Goal: Task Accomplishment & Management: Complete application form

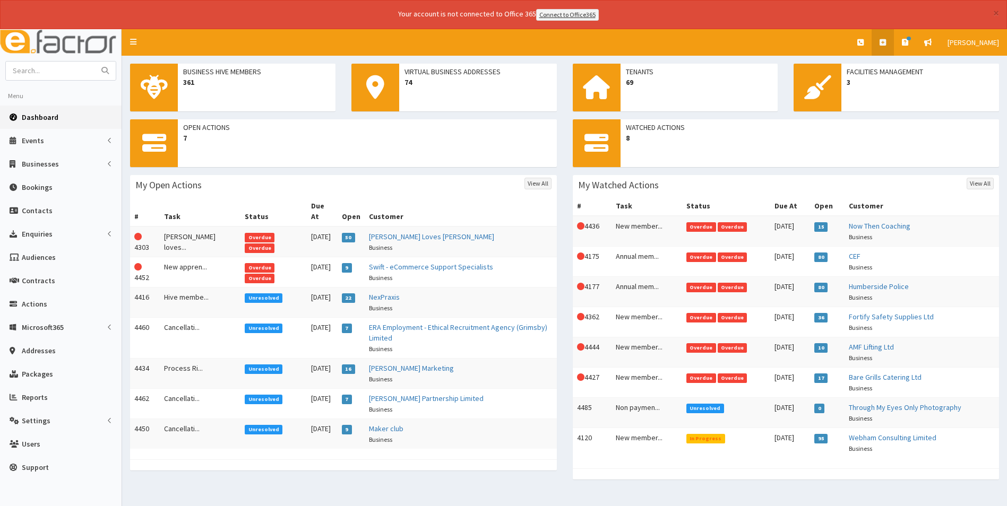
click at [885, 41] on icon at bounding box center [882, 42] width 6 height 7
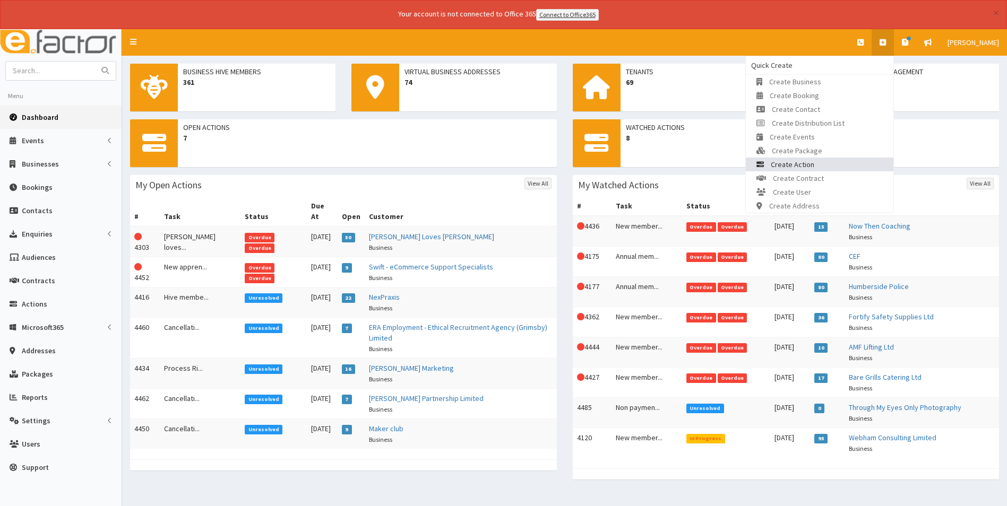
click at [822, 160] on link "Create Action" at bounding box center [820, 165] width 148 height 14
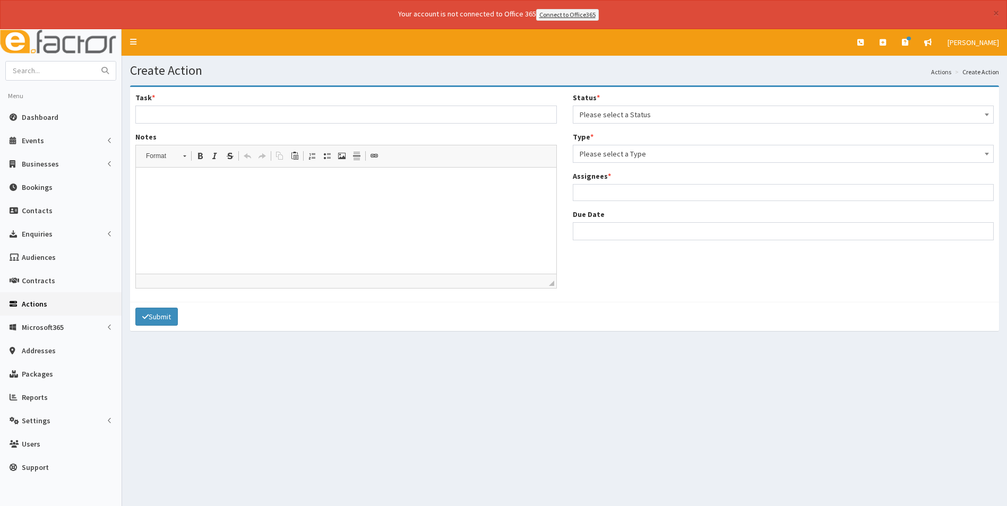
select select
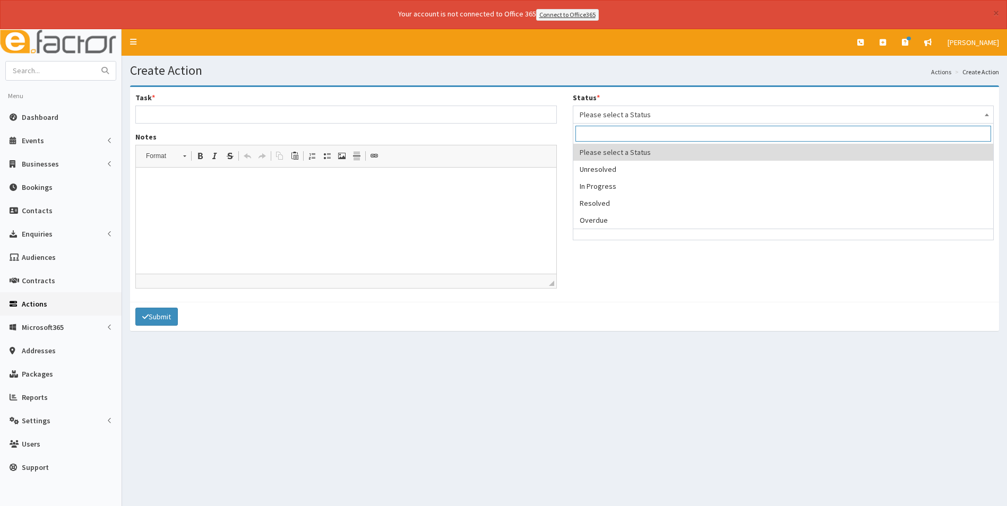
click at [632, 113] on span "Please select a Status" at bounding box center [784, 114] width 408 height 15
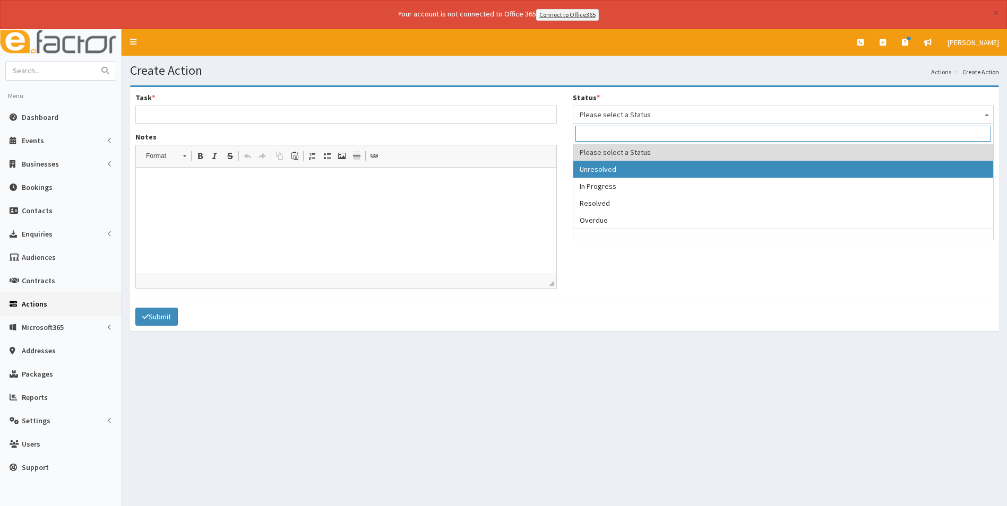
select select "1"
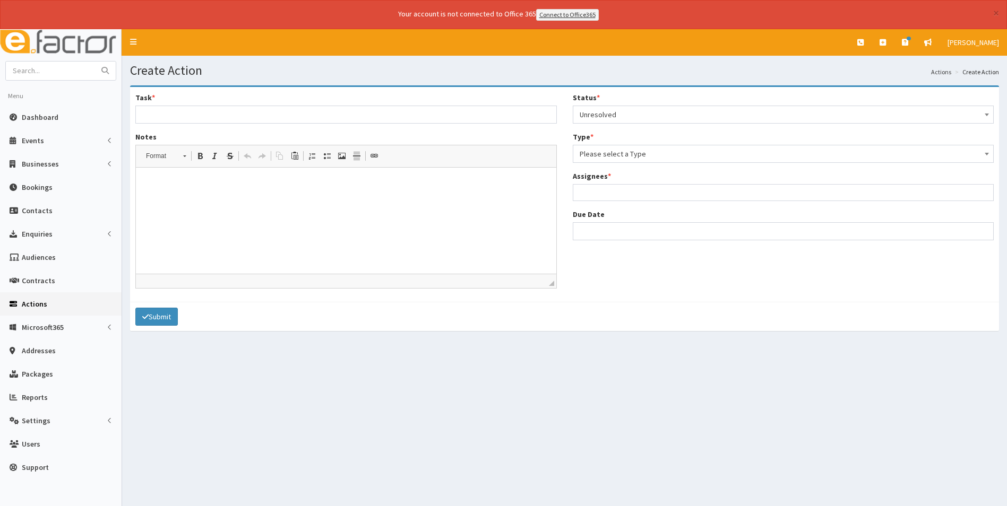
click at [618, 156] on span "Please select a Type" at bounding box center [784, 153] width 408 height 15
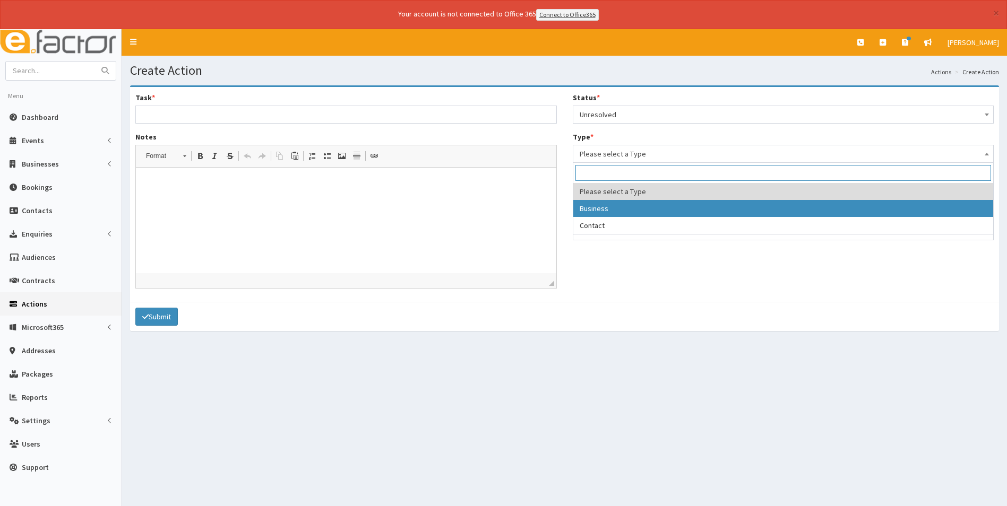
select select "business"
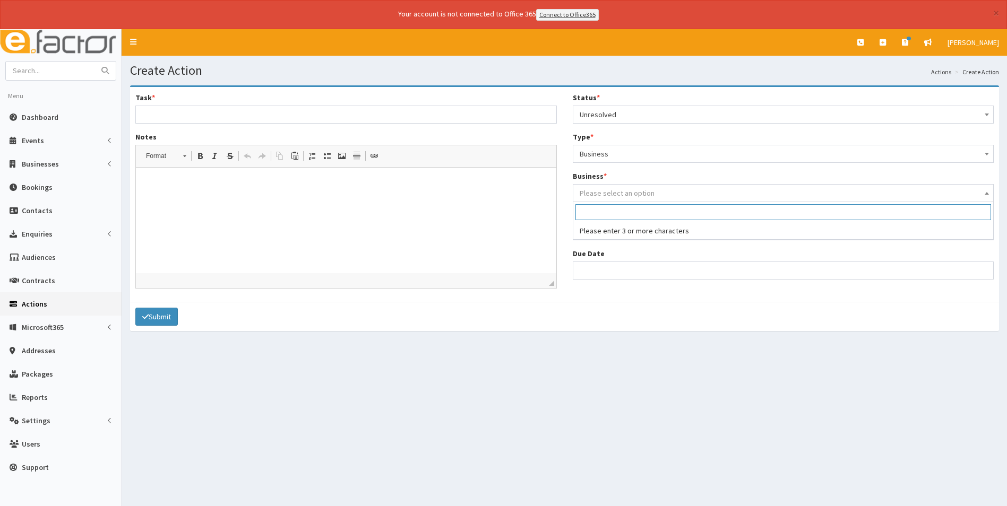
click at [620, 193] on span "Please select an option" at bounding box center [617, 193] width 75 height 10
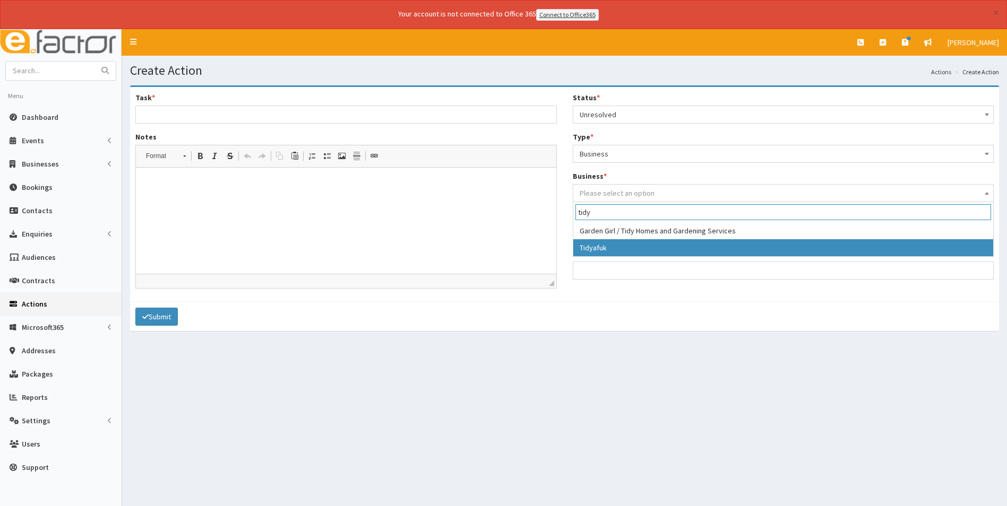
type input "tidy"
select select "4164"
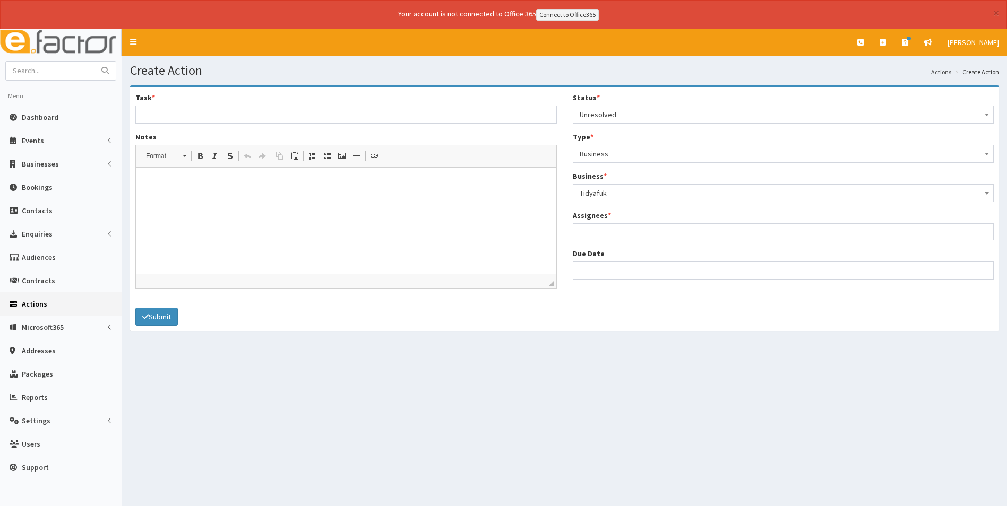
click at [603, 227] on ul at bounding box center [783, 230] width 420 height 13
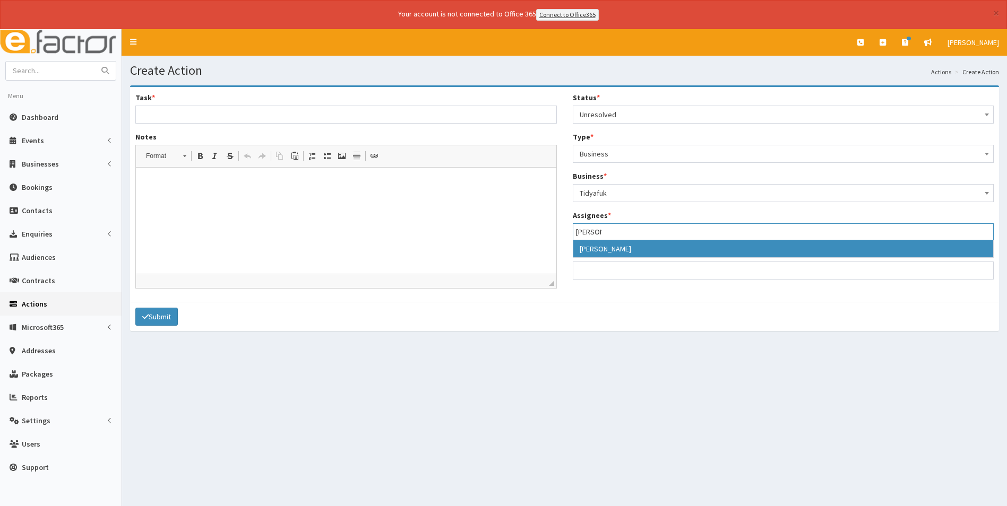
type input "jess"
select select "38"
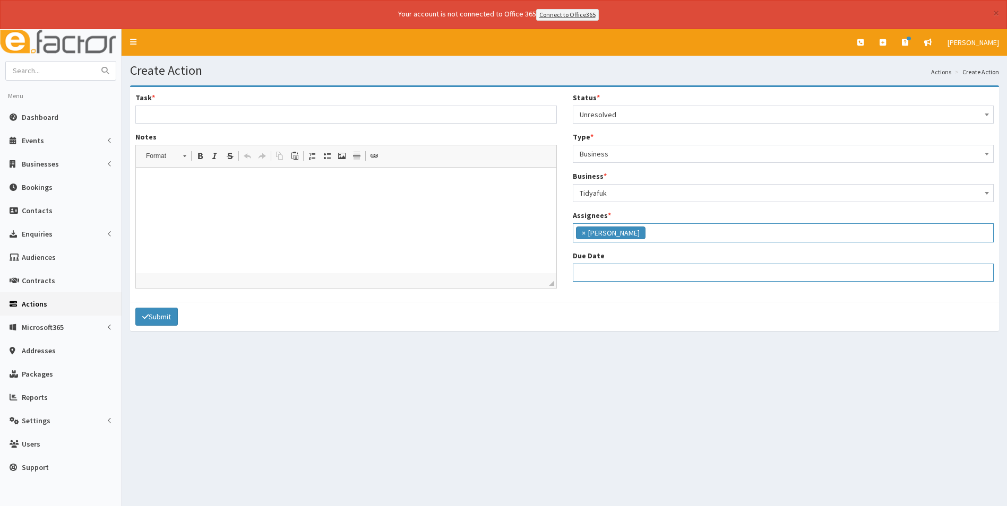
select select "12"
click at [621, 271] on input "Due Date" at bounding box center [783, 273] width 421 height 18
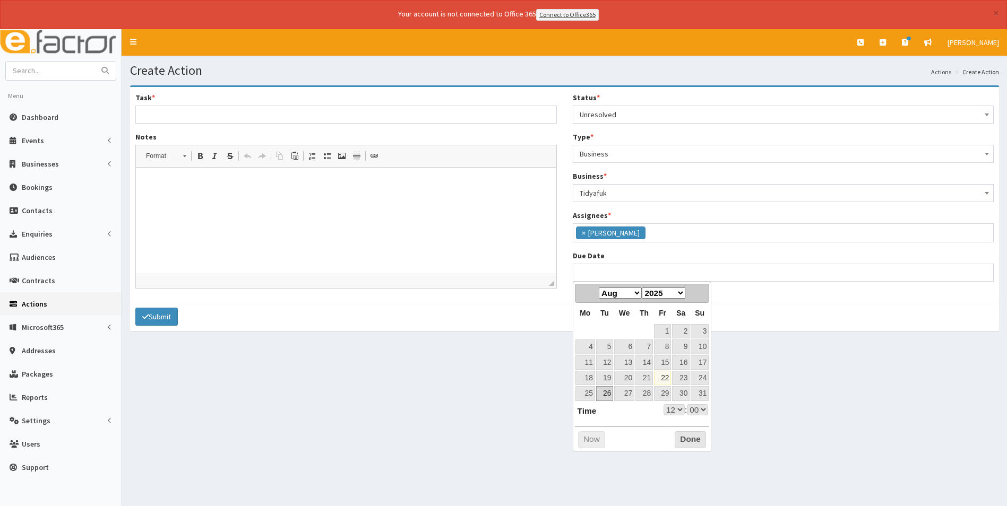
click at [606, 399] on link "26" at bounding box center [604, 393] width 17 height 14
type input "26-08-2025 12:00"
select select "12"
click at [678, 413] on select "00 01 02 03 04 05 06 07 08 09 10 11 12 13 14 15 16 17 18 19 20 21 22 23" at bounding box center [673, 409] width 21 height 11
type input "26-08-2025 10:00"
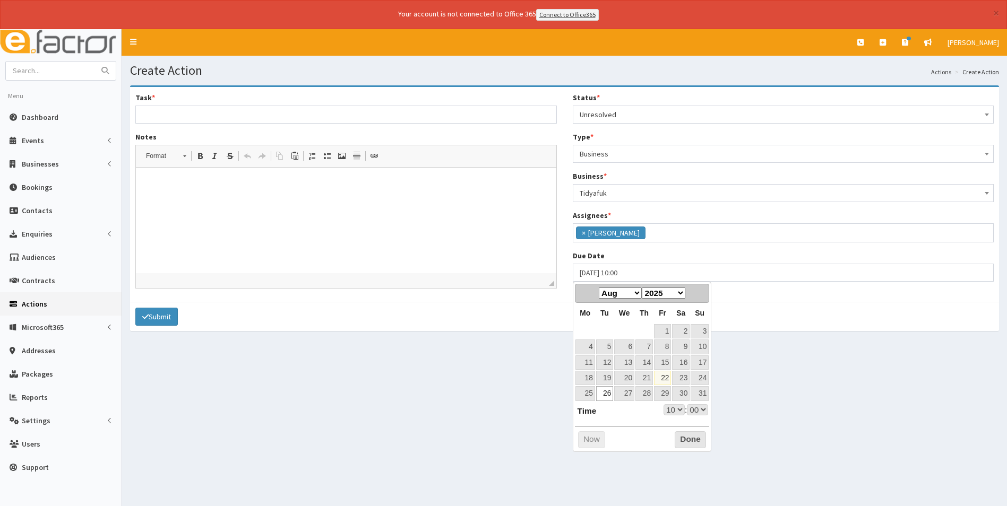
select select "10"
click at [703, 439] on button "Done" at bounding box center [690, 439] width 31 height 17
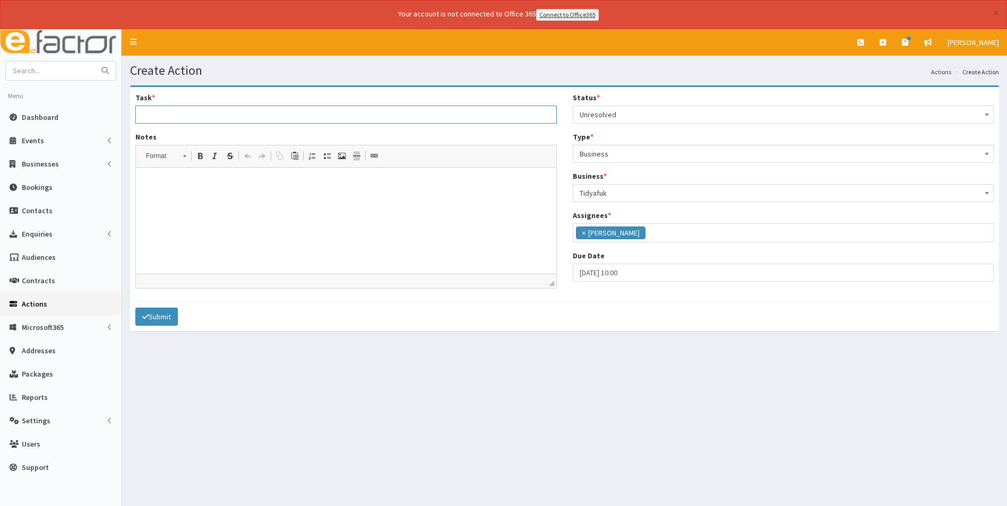
click at [264, 113] on input "Task *" at bounding box center [345, 115] width 421 height 18
type input "Hamper for new member"
click at [214, 191] on html at bounding box center [346, 183] width 420 height 32
click at [154, 182] on p "PLease cna you make a welcome pack and hamper for" at bounding box center [345, 183] width 399 height 11
click at [179, 180] on p "Pl ease cna you make a welcome pack and hamper for" at bounding box center [345, 183] width 399 height 11
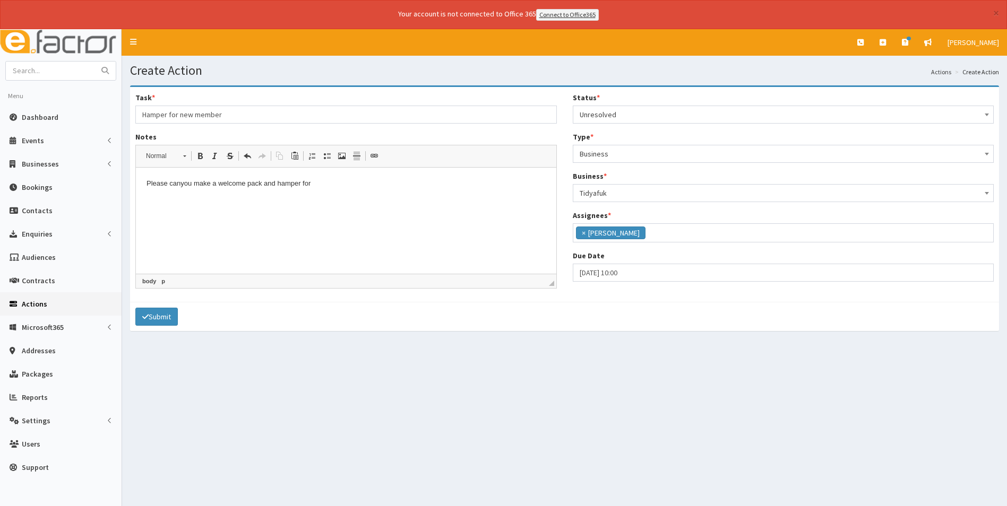
click at [323, 180] on p "Pl ease can you make a welcome pack and hamper for" at bounding box center [345, 183] width 399 height 11
click at [170, 321] on button "Submit" at bounding box center [156, 317] width 42 height 18
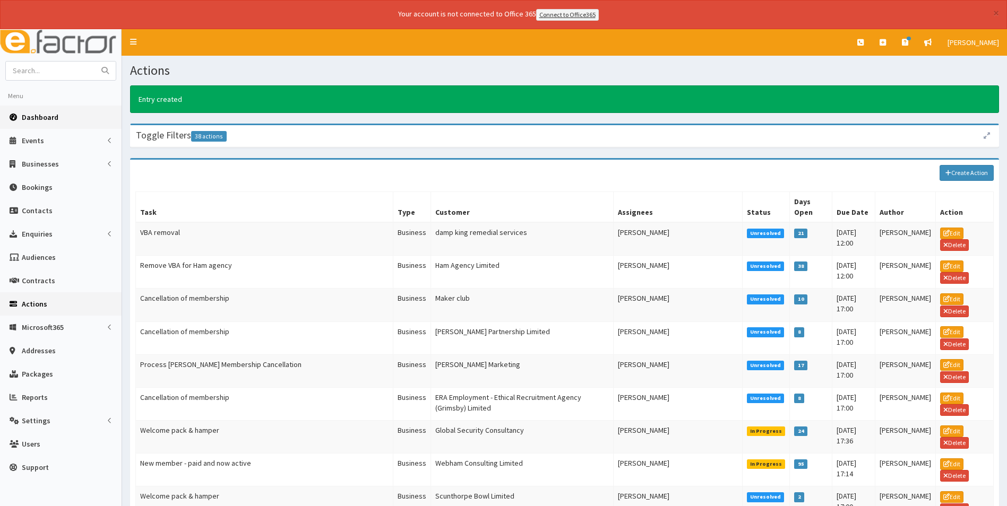
click at [38, 114] on span "Dashboard" at bounding box center [40, 118] width 37 height 10
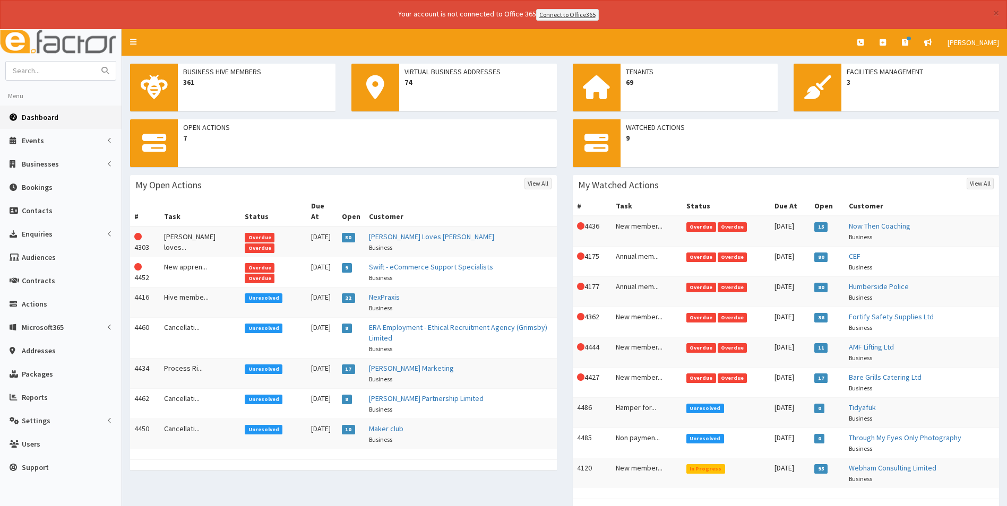
click at [38, 115] on span "Dashboard" at bounding box center [40, 118] width 37 height 10
